Goal: Task Accomplishment & Management: Manage account settings

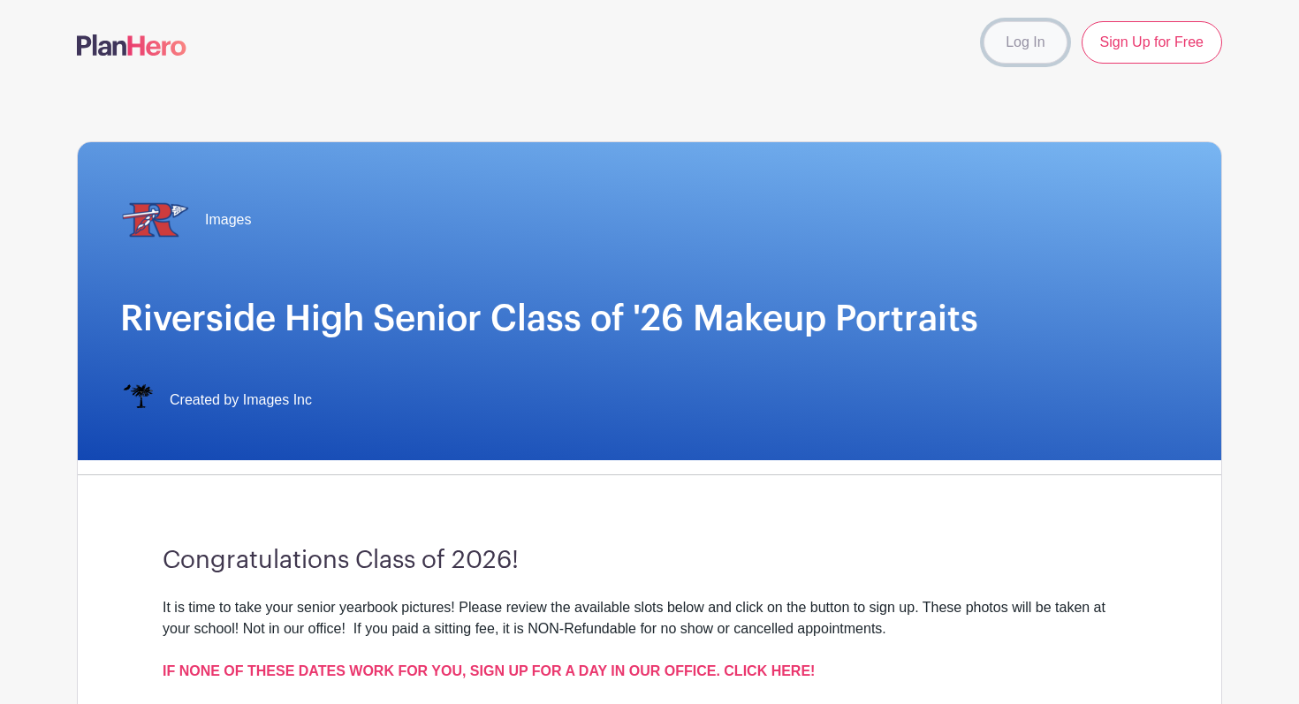
click at [1007, 52] on link "Log In" at bounding box center [1024, 42] width 83 height 42
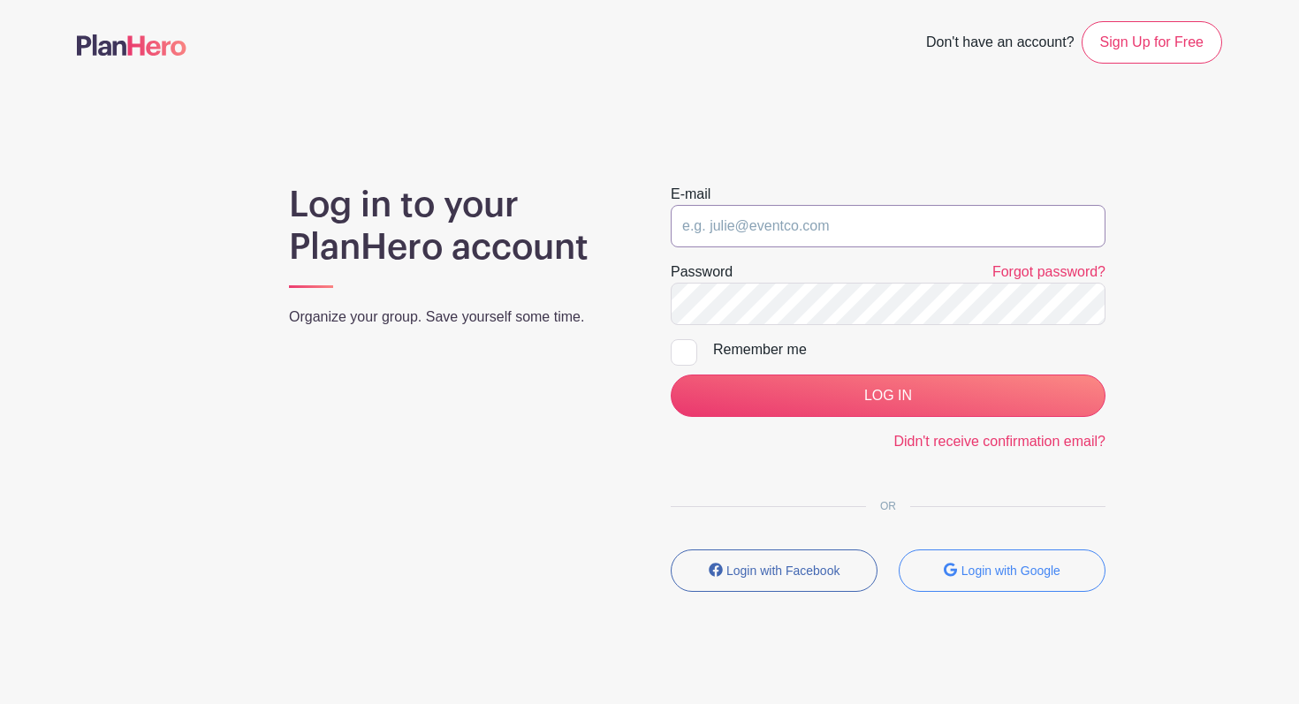
click at [763, 244] on input "email" at bounding box center [888, 226] width 435 height 42
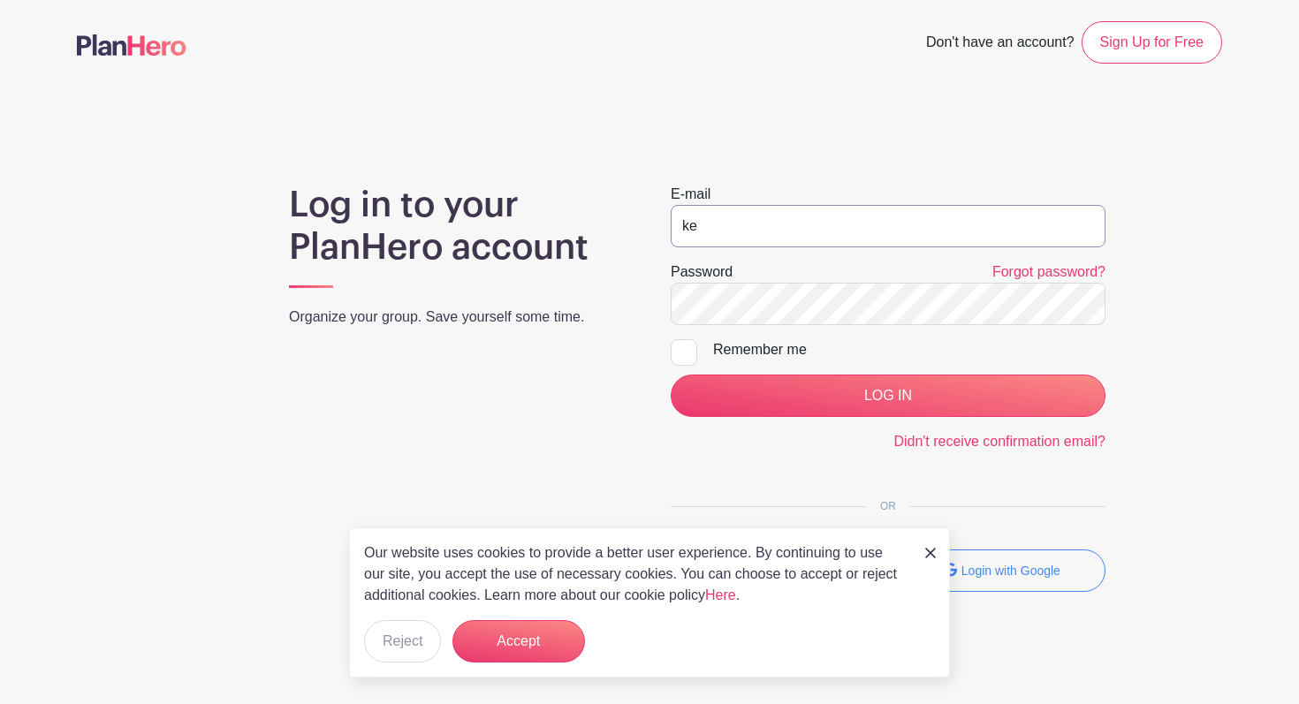
type input "k"
type input "[EMAIL_ADDRESS][DOMAIN_NAME]"
click at [671, 375] on input "LOG IN" at bounding box center [888, 396] width 435 height 42
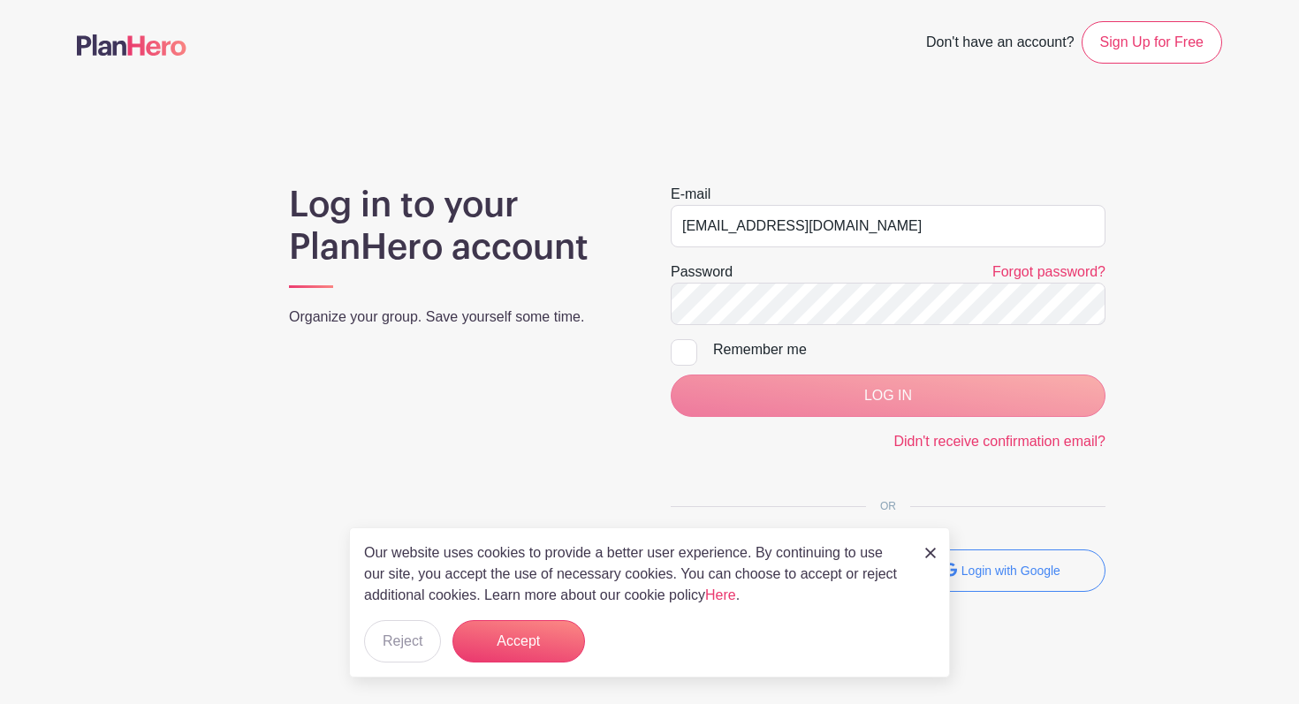
click at [696, 343] on div at bounding box center [684, 352] width 27 height 27
click at [682, 343] on input "Remember me" at bounding box center [676, 344] width 11 height 11
checkbox input "true"
click at [702, 364] on form "E-mail kantan9176@greenvilleschools.us Password Forgot password? Remember me LO…" at bounding box center [888, 318] width 435 height 269
click at [703, 382] on div "LOG IN" at bounding box center [888, 396] width 435 height 42
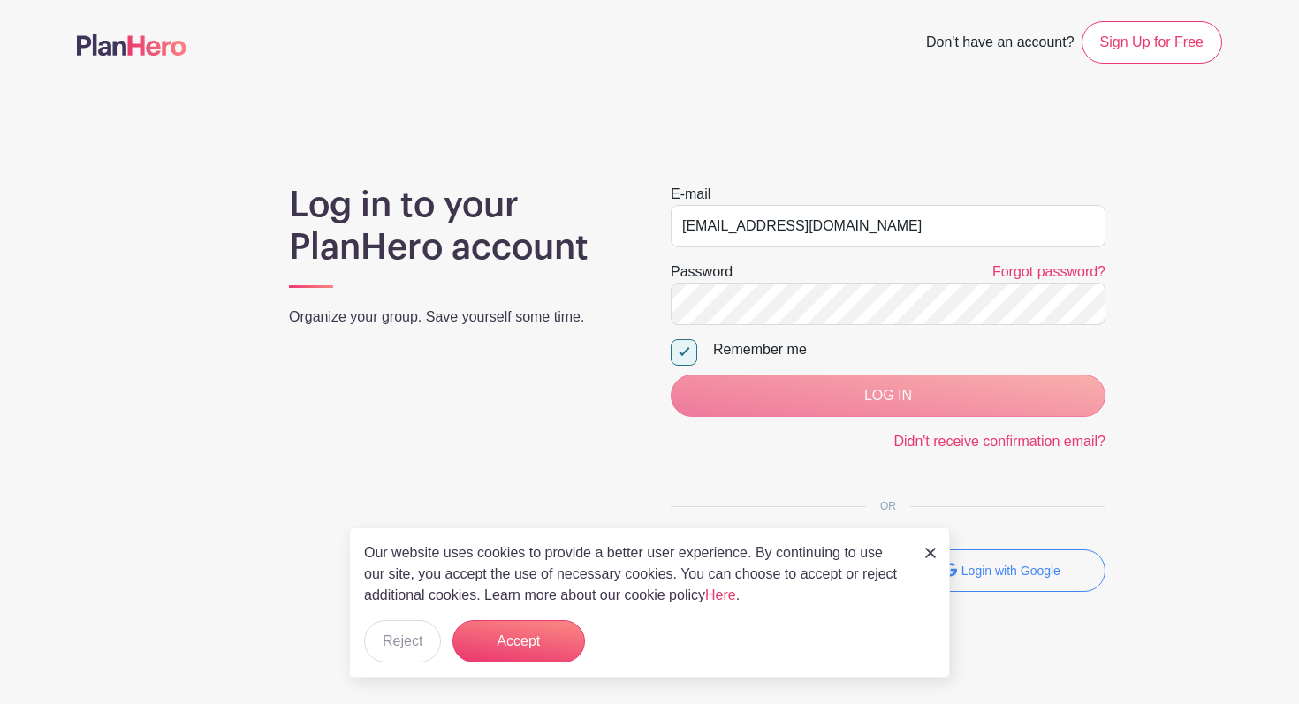
click at [716, 395] on div "LOG IN" at bounding box center [888, 396] width 435 height 42
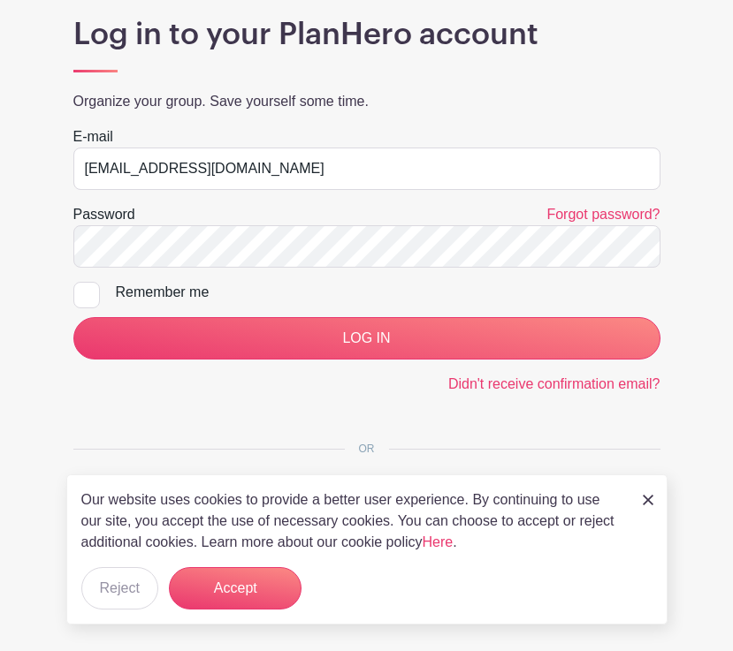
scroll to position [217, 0]
